Goal: Task Accomplishment & Management: Use online tool/utility

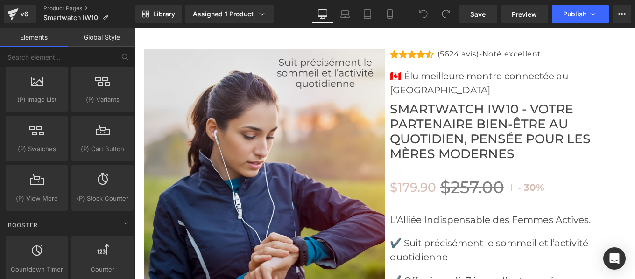
scroll to position [1115, 0]
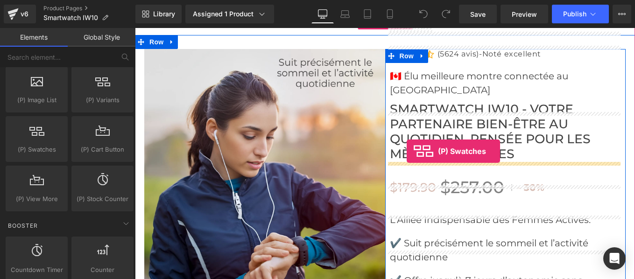
drag, startPoint x: 172, startPoint y: 171, endPoint x: 406, endPoint y: 151, distance: 234.9
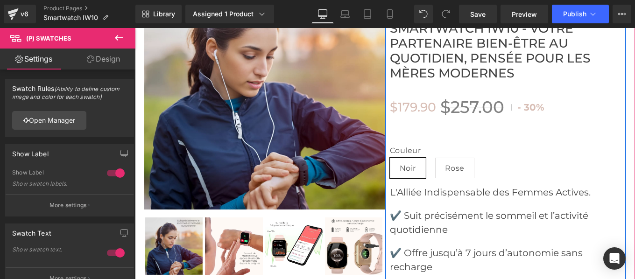
scroll to position [3480, 0]
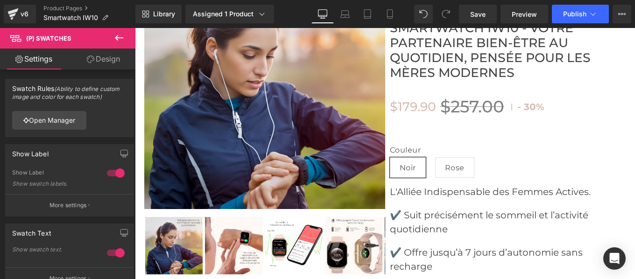
click at [111, 57] on link "Design" at bounding box center [104, 59] width 68 height 21
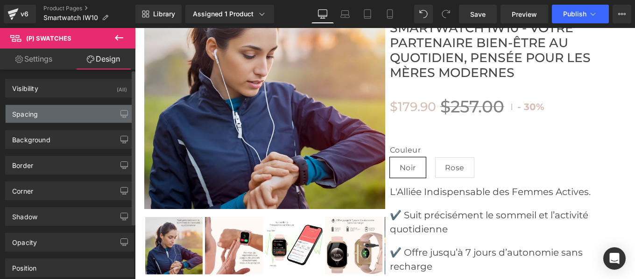
click at [38, 115] on div "Spacing" at bounding box center [70, 114] width 128 height 18
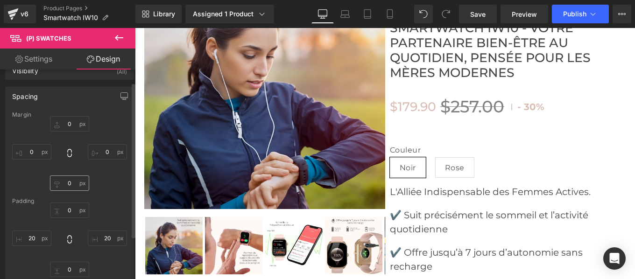
scroll to position [17, 0]
click at [43, 58] on link "Settings" at bounding box center [34, 59] width 68 height 21
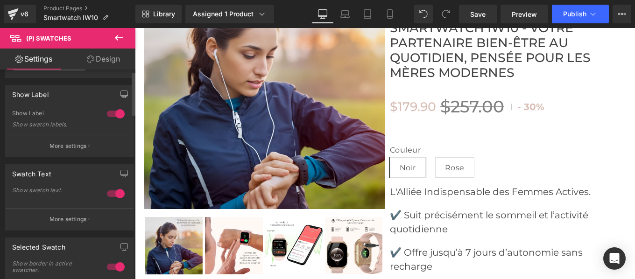
scroll to position [0, 0]
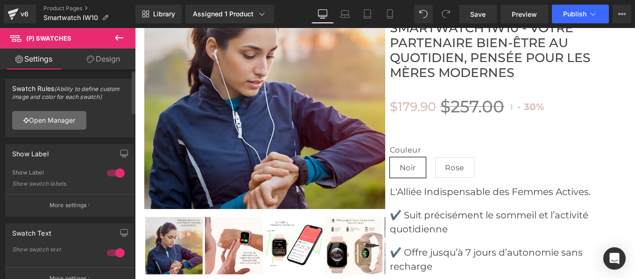
click at [53, 122] on link "Open Manager" at bounding box center [49, 120] width 74 height 19
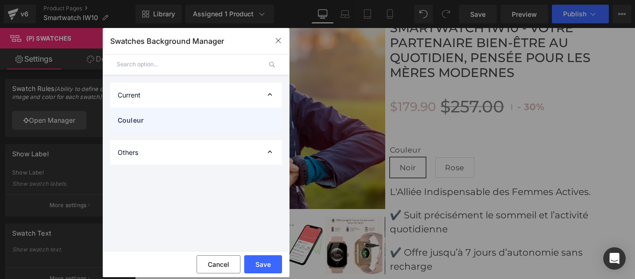
click at [139, 124] on span "Couleur" at bounding box center [187, 120] width 138 height 10
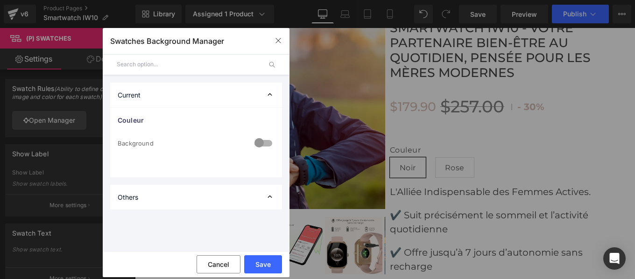
click at [269, 142] on div at bounding box center [263, 144] width 22 height 18
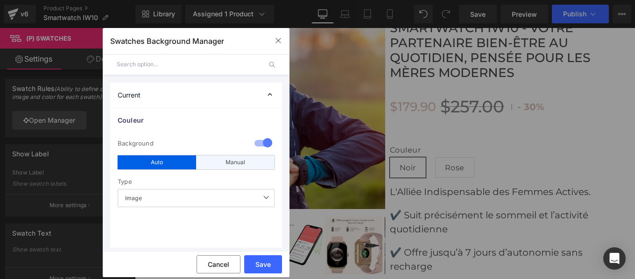
scroll to position [36, 0]
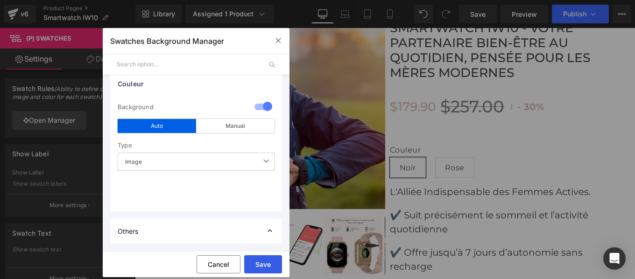
click at [267, 262] on button "Save" at bounding box center [263, 265] width 38 height 18
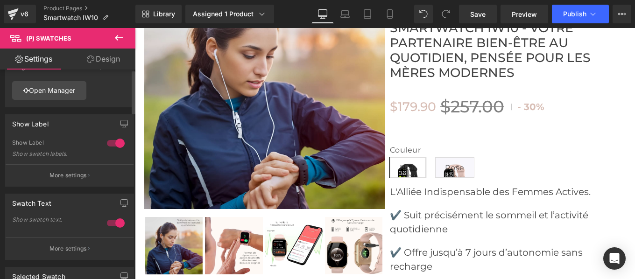
scroll to position [0, 0]
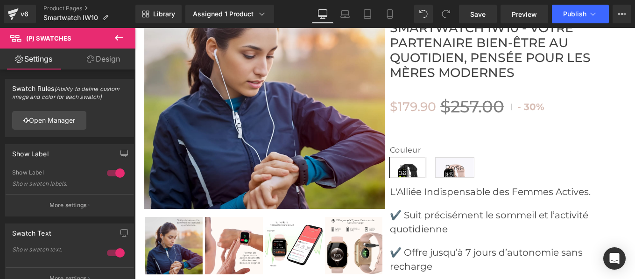
click at [102, 61] on link "Design" at bounding box center [104, 59] width 68 height 21
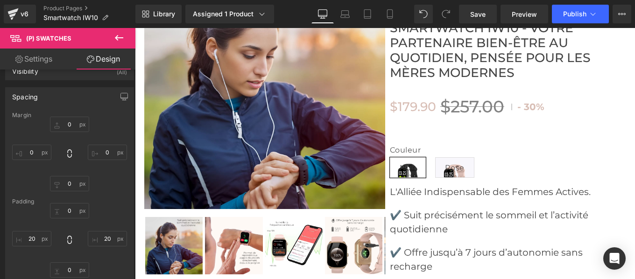
click at [118, 41] on icon at bounding box center [119, 37] width 11 height 11
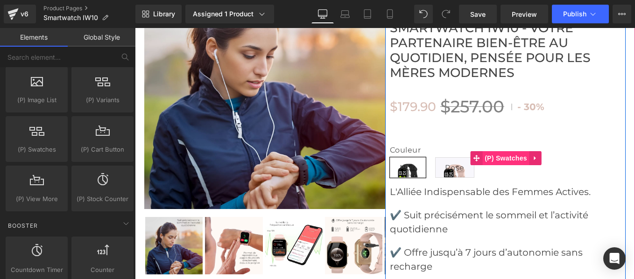
drag, startPoint x: 501, startPoint y: 105, endPoint x: 282, endPoint y: 53, distance: 224.8
click at [501, 151] on span "(P) Swatches" at bounding box center [506, 158] width 47 height 14
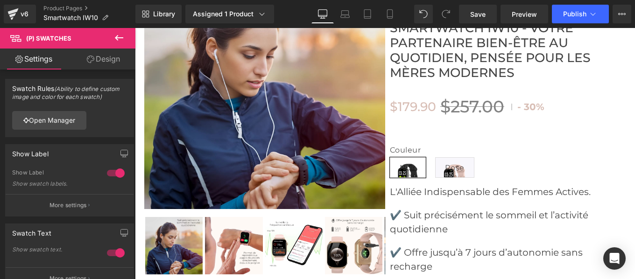
click at [109, 58] on link "Design" at bounding box center [104, 59] width 68 height 21
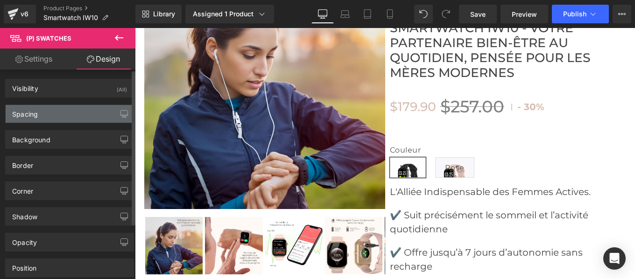
click at [43, 118] on div "Spacing" at bounding box center [70, 114] width 128 height 18
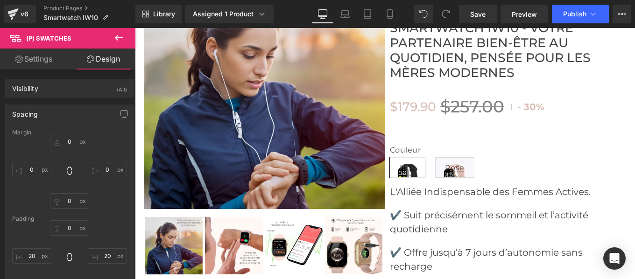
click at [118, 40] on icon at bounding box center [119, 38] width 8 height 6
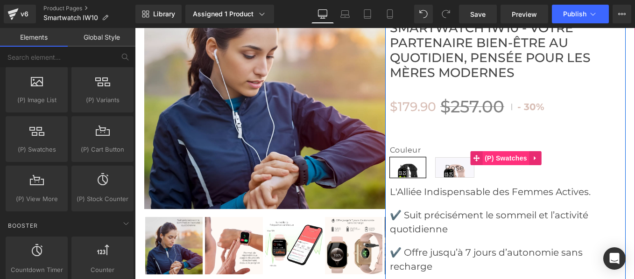
click at [511, 151] on span "(P) Swatches" at bounding box center [506, 158] width 47 height 14
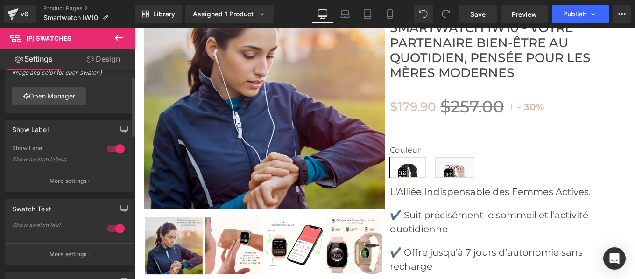
scroll to position [25, 0]
click at [45, 86] on div "eyJDb3VsZXVyIjp7InR5cGUiOiJpbWFnZSJ9fQ== Open Manager" at bounding box center [70, 95] width 128 height 33
click at [45, 93] on link "Open Manager" at bounding box center [49, 95] width 74 height 19
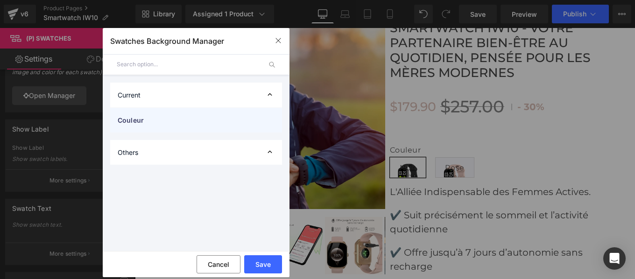
click at [192, 127] on div "Couleur" at bounding box center [196, 120] width 172 height 25
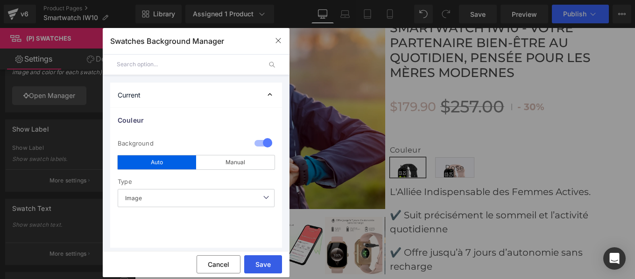
click at [264, 262] on button "Save" at bounding box center [263, 265] width 38 height 18
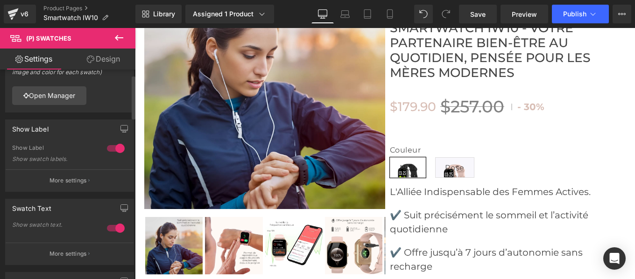
click at [106, 146] on div at bounding box center [116, 148] width 22 height 15
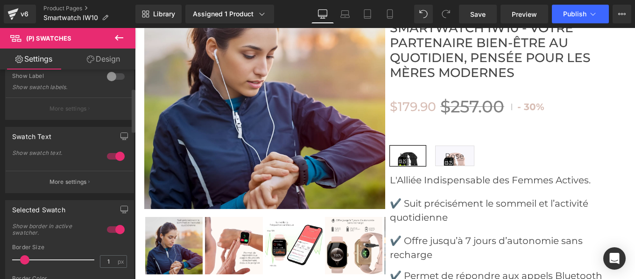
scroll to position [97, 0]
click at [109, 155] on div at bounding box center [116, 156] width 22 height 15
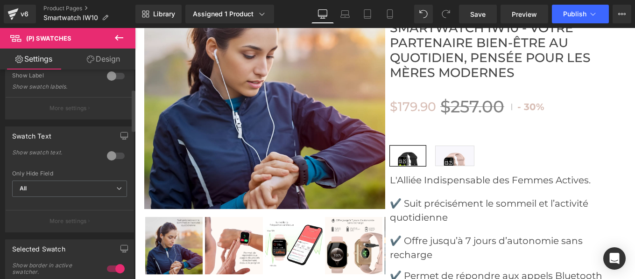
click at [115, 153] on div at bounding box center [116, 156] width 22 height 15
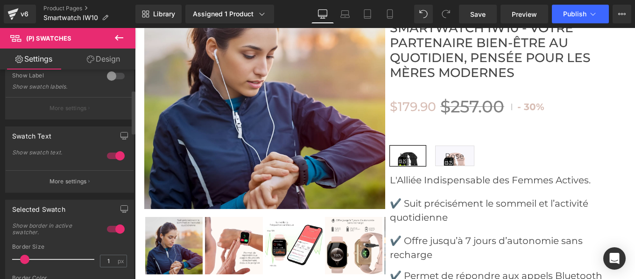
click at [105, 150] on div at bounding box center [116, 156] width 22 height 15
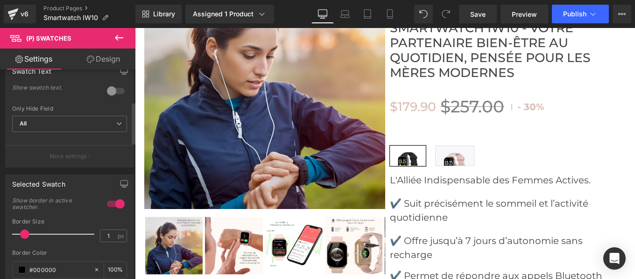
scroll to position [163, 0]
drag, startPoint x: 23, startPoint y: 232, endPoint x: 36, endPoint y: 233, distance: 13.2
click at [36, 233] on span at bounding box center [39, 233] width 9 height 9
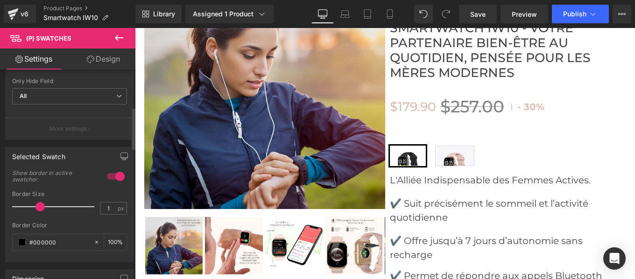
scroll to position [190, 0]
click at [59, 242] on input "#000000" at bounding box center [59, 242] width 60 height 10
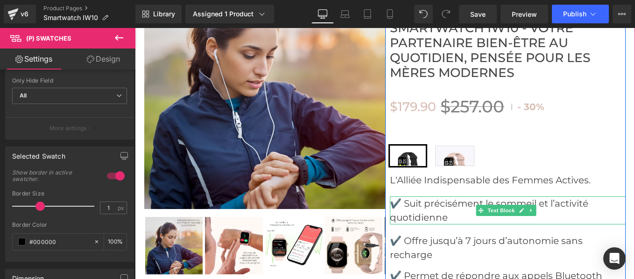
click at [415, 197] on p "✔️ Suit précisément le sommeil et l’activité quotidienne" at bounding box center [508, 211] width 236 height 28
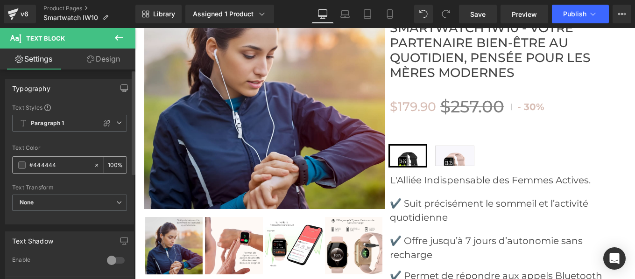
click at [61, 158] on div "#444444" at bounding box center [53, 165] width 81 height 16
click at [58, 165] on input "#444444" at bounding box center [59, 165] width 60 height 10
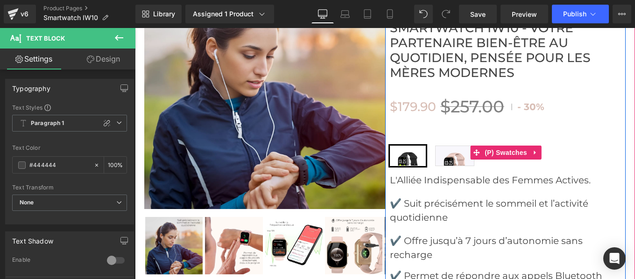
click at [407, 146] on span "Noir" at bounding box center [408, 156] width 36 height 21
click at [484, 146] on span "(P) Swatches" at bounding box center [506, 153] width 47 height 14
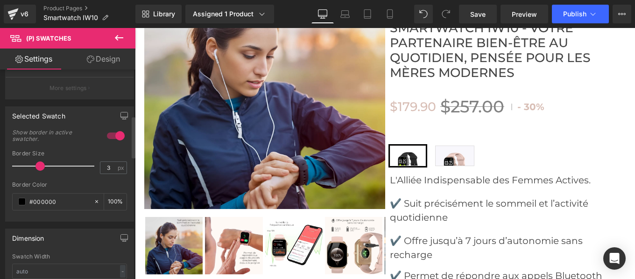
scroll to position [232, 0]
click at [60, 197] on input "#000000" at bounding box center [59, 200] width 60 height 10
type input "#444444"
click at [88, 179] on div at bounding box center [69, 177] width 115 height 6
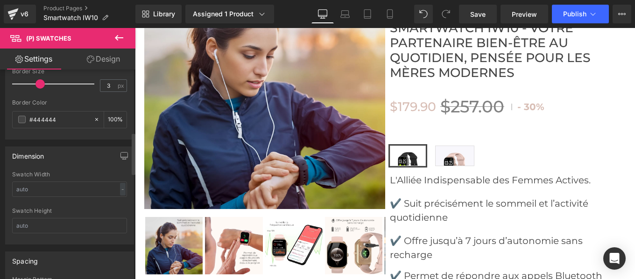
scroll to position [313, 0]
click at [51, 186] on input "text" at bounding box center [69, 188] width 115 height 15
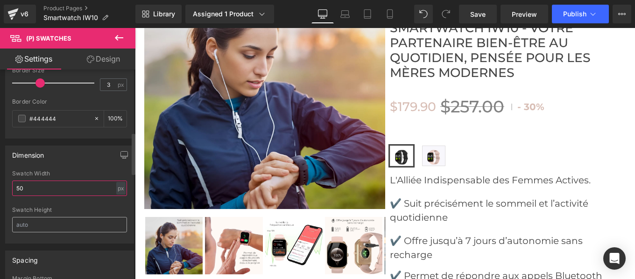
type input "50"
click at [47, 227] on input "text" at bounding box center [69, 224] width 115 height 15
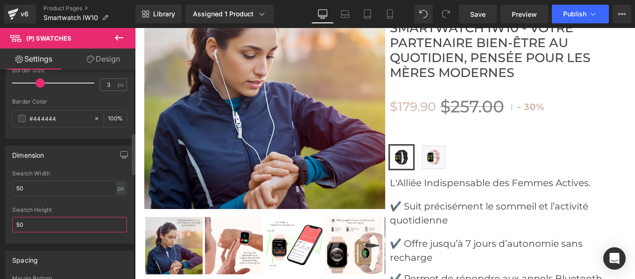
type input "50"
drag, startPoint x: 38, startPoint y: 79, endPoint x: 28, endPoint y: 82, distance: 10.1
click at [28, 82] on span at bounding box center [32, 82] width 9 height 9
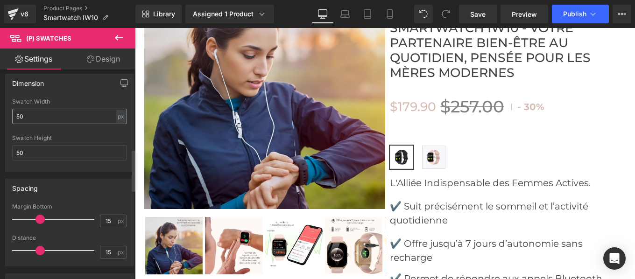
scroll to position [398, 0]
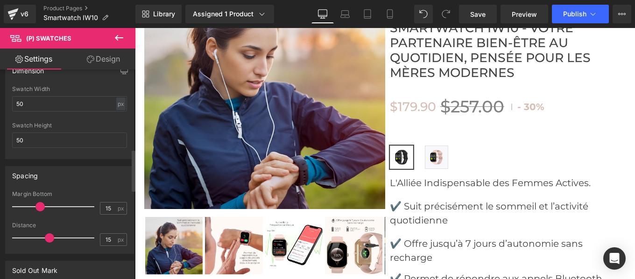
drag, startPoint x: 37, startPoint y: 239, endPoint x: 47, endPoint y: 241, distance: 9.4
click at [47, 241] on span at bounding box center [49, 238] width 9 height 9
click at [112, 241] on input "15" at bounding box center [108, 240] width 16 height 12
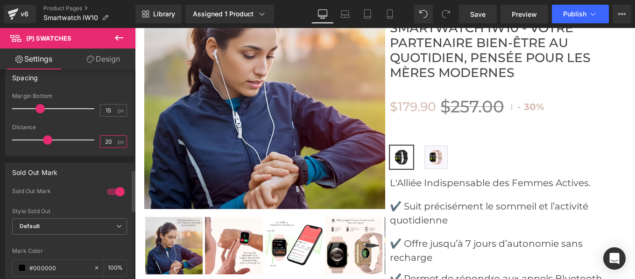
scroll to position [499, 0]
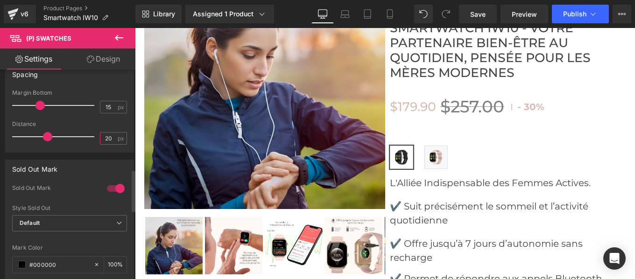
type input "20"
click at [106, 186] on div at bounding box center [116, 188] width 22 height 15
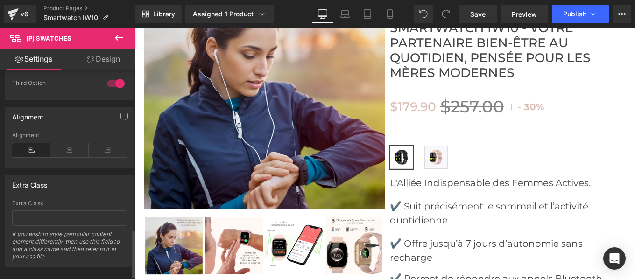
scroll to position [700, 0]
click at [577, 17] on span "Publish" at bounding box center [574, 13] width 23 height 7
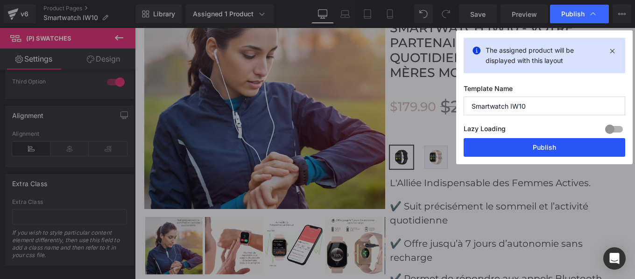
click at [538, 150] on button "Publish" at bounding box center [545, 147] width 162 height 19
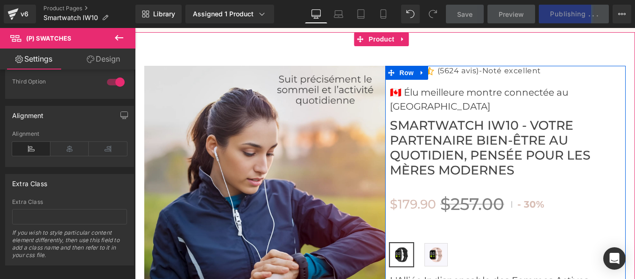
scroll to position [3382, 0]
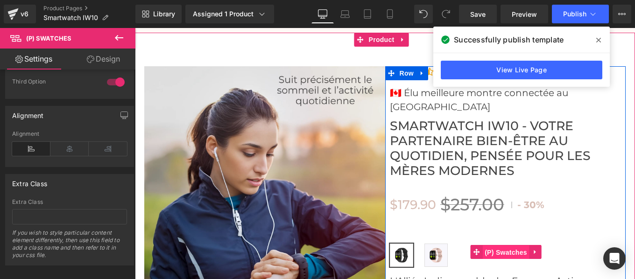
click at [506, 246] on span "(P) Swatches" at bounding box center [506, 253] width 47 height 14
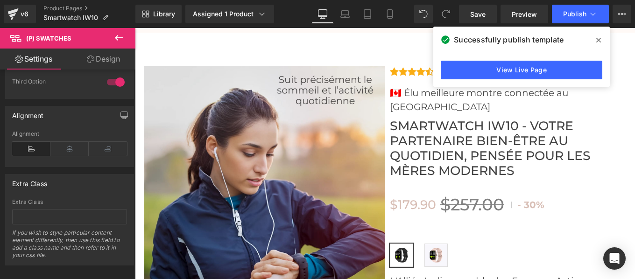
click at [98, 61] on link "Design" at bounding box center [104, 59] width 68 height 21
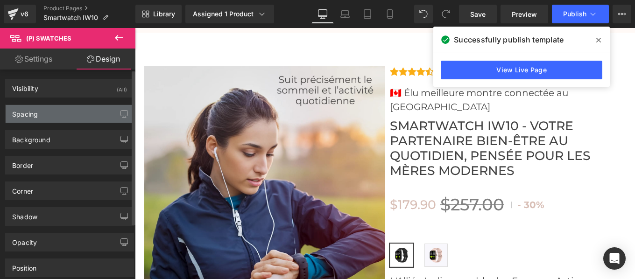
click at [44, 111] on div "Spacing" at bounding box center [70, 114] width 128 height 18
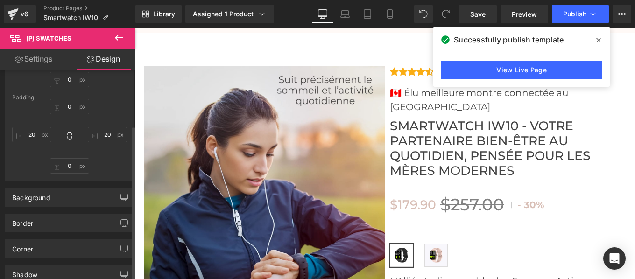
scroll to position [124, 0]
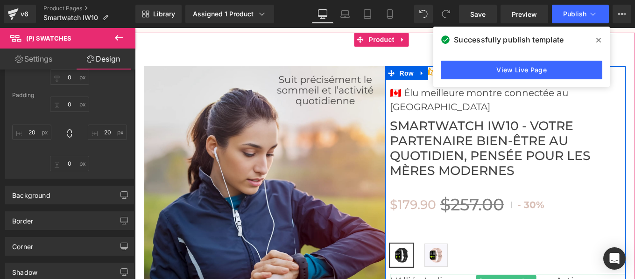
click at [414, 274] on p "L'Alliée Indispensable des Femmes Actives." at bounding box center [508, 281] width 236 height 14
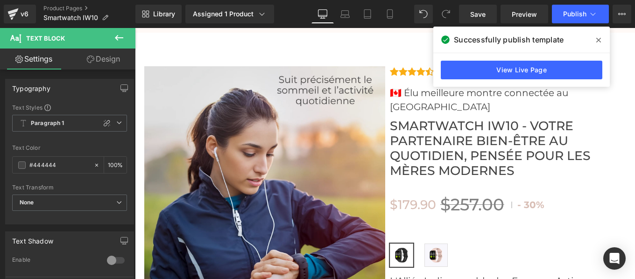
click at [110, 69] on link "Design" at bounding box center [104, 59] width 68 height 21
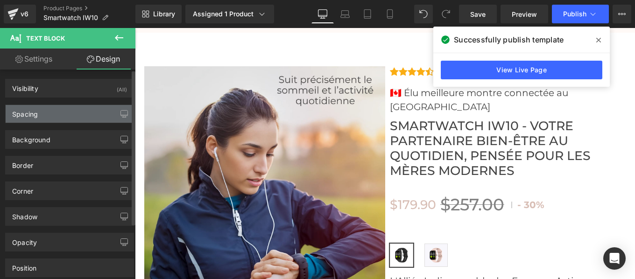
click at [57, 111] on div "Spacing" at bounding box center [70, 114] width 128 height 18
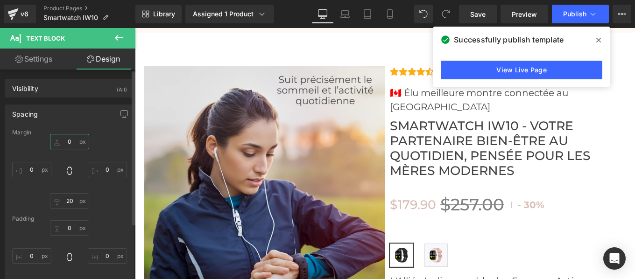
type textarea "0"
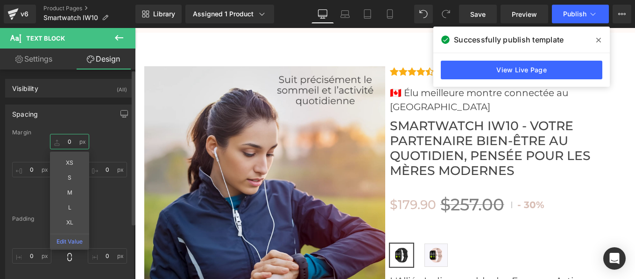
click at [70, 144] on input "text" at bounding box center [69, 141] width 39 height 15
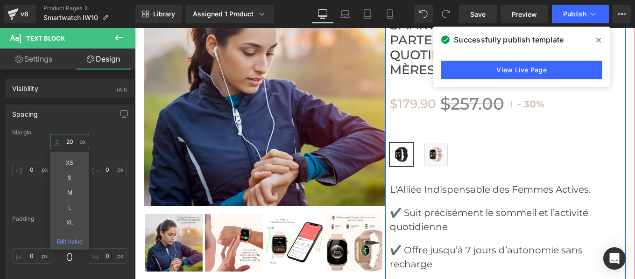
scroll to position [3483, 0]
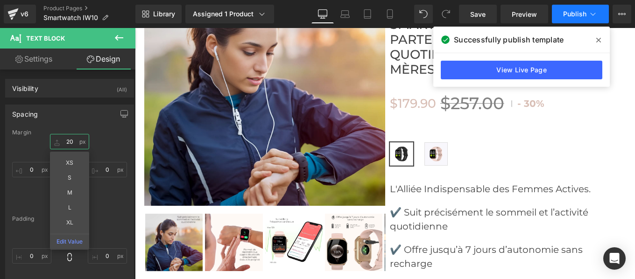
type input "20"
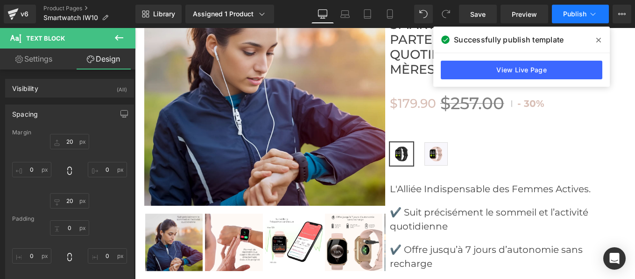
click at [570, 13] on span "Publish" at bounding box center [574, 13] width 23 height 7
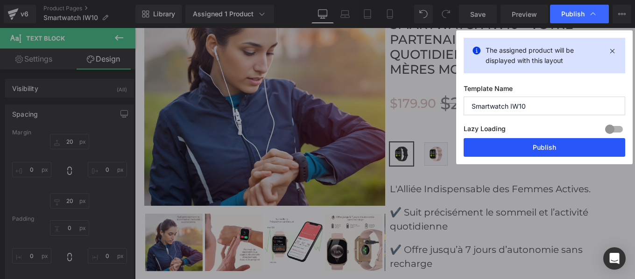
click at [532, 144] on button "Publish" at bounding box center [545, 147] width 162 height 19
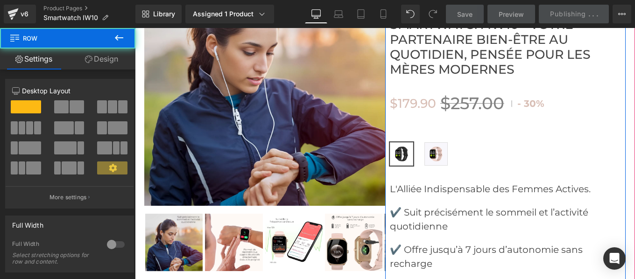
scroll to position [3426, 0]
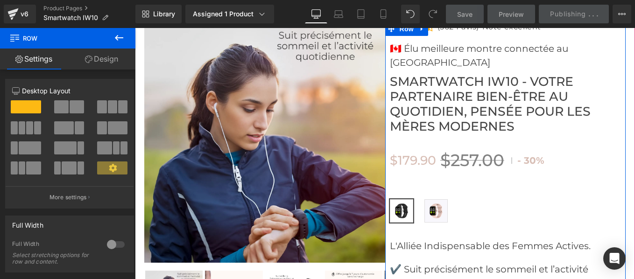
click at [424, 151] on div "$179.90 $257.00 - 30% (P) Price" at bounding box center [508, 161] width 236 height 20
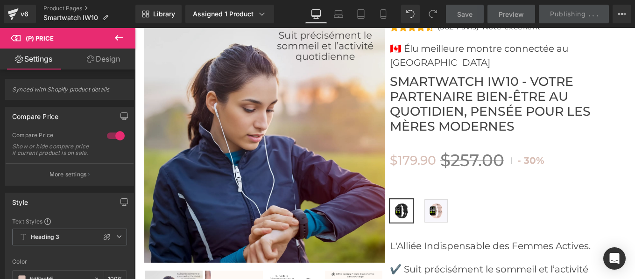
click at [114, 57] on link "Design" at bounding box center [104, 59] width 68 height 21
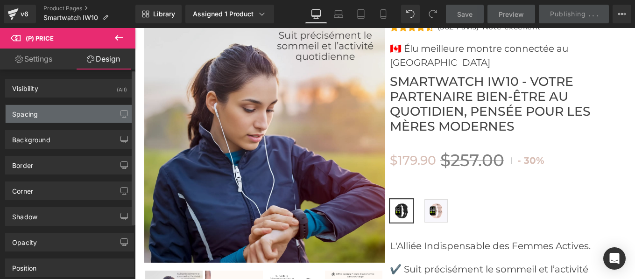
click at [27, 112] on div "Spacing" at bounding box center [25, 111] width 26 height 13
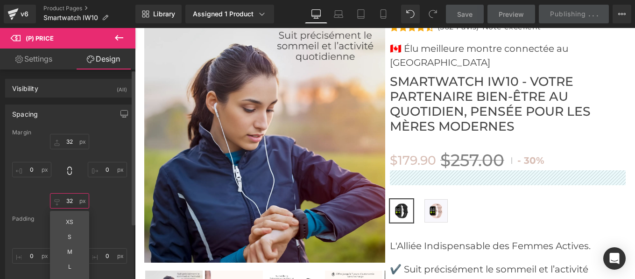
click at [73, 197] on input "text" at bounding box center [69, 200] width 39 height 15
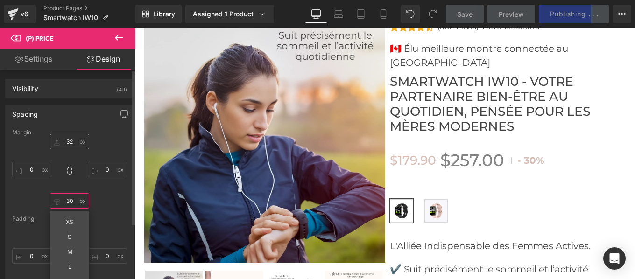
type input "30"
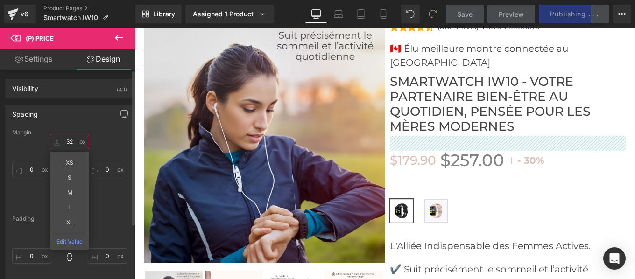
click at [74, 142] on input "text" at bounding box center [69, 141] width 39 height 15
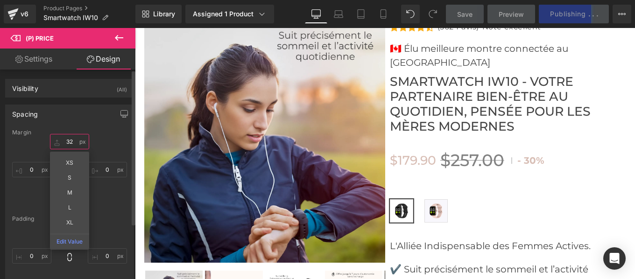
type input "32"
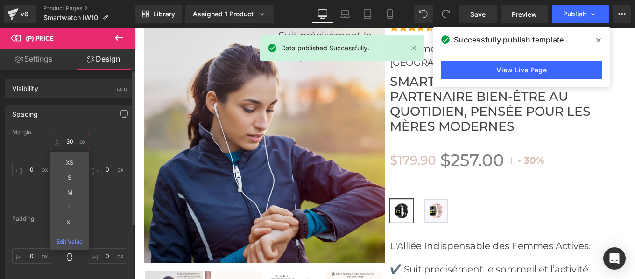
type input "30"
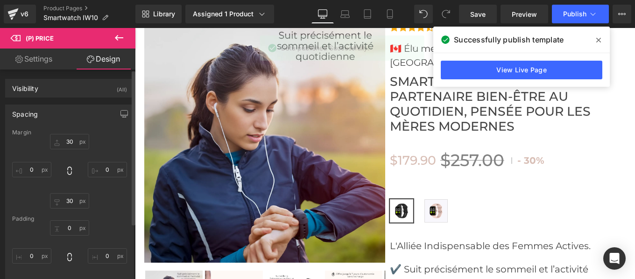
click at [109, 135] on div "Margin 30 30 [GEOGRAPHIC_DATA]" at bounding box center [70, 215] width 128 height 173
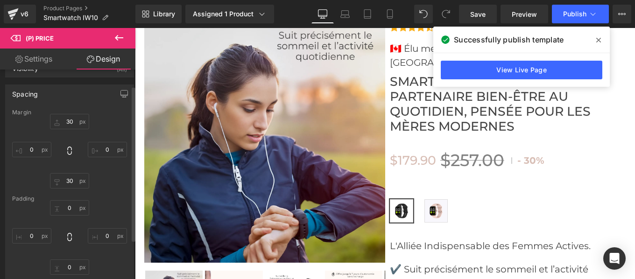
scroll to position [20, 0]
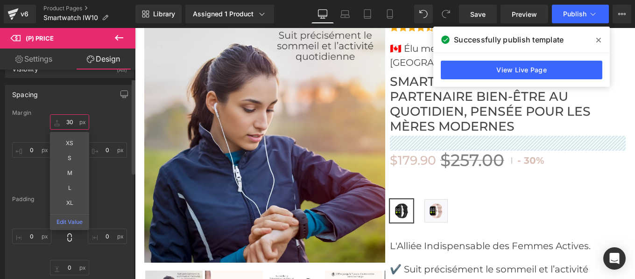
click at [76, 118] on input "30" at bounding box center [69, 121] width 39 height 15
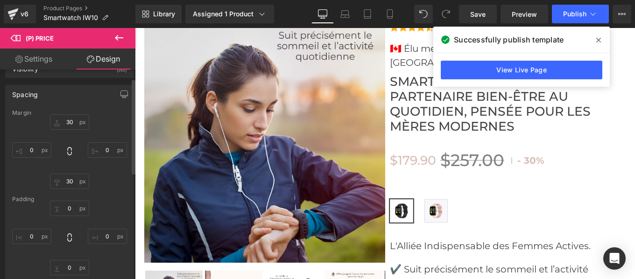
click at [114, 197] on div "Padding" at bounding box center [69, 199] width 115 height 7
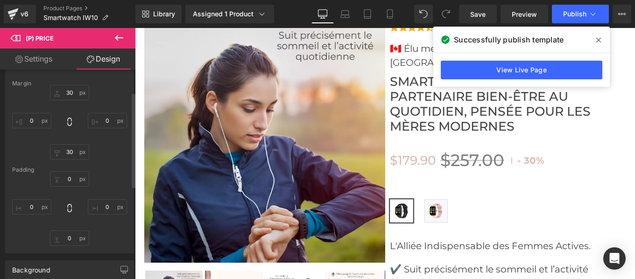
scroll to position [50, 0]
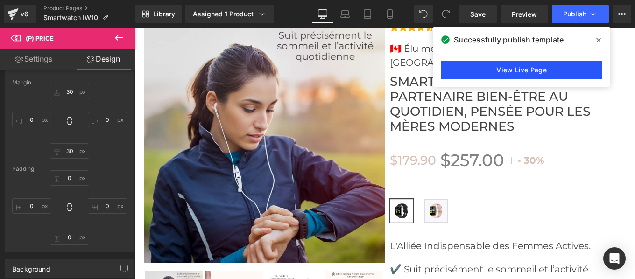
click at [483, 71] on link "View Live Page" at bounding box center [522, 70] width 162 height 19
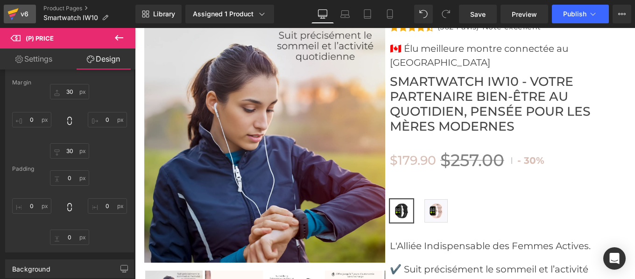
drag, startPoint x: 15, startPoint y: 13, endPoint x: 256, endPoint y: 17, distance: 241.5
click at [15, 13] on icon at bounding box center [12, 13] width 11 height 23
click at [567, 14] on span "Publish" at bounding box center [574, 13] width 23 height 7
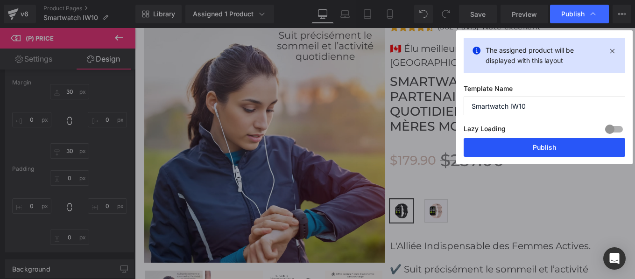
drag, startPoint x: 537, startPoint y: 150, endPoint x: 371, endPoint y: 101, distance: 172.9
click at [537, 150] on button "Publish" at bounding box center [545, 147] width 162 height 19
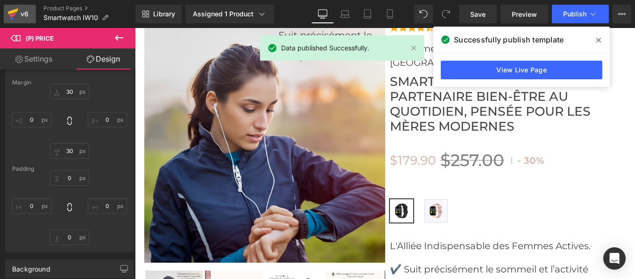
click at [16, 16] on icon at bounding box center [12, 13] width 11 height 23
